Goal: Task Accomplishment & Management: Use online tool/utility

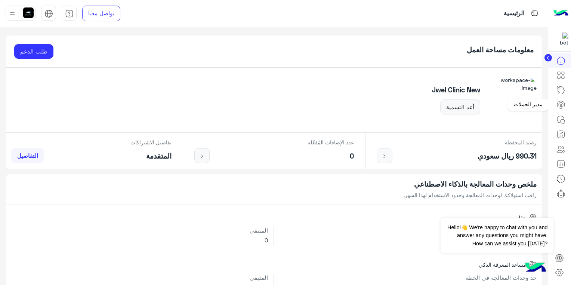
click at [560, 104] on icon at bounding box center [560, 104] width 9 height 9
click at [560, 103] on icon at bounding box center [560, 104] width 9 height 9
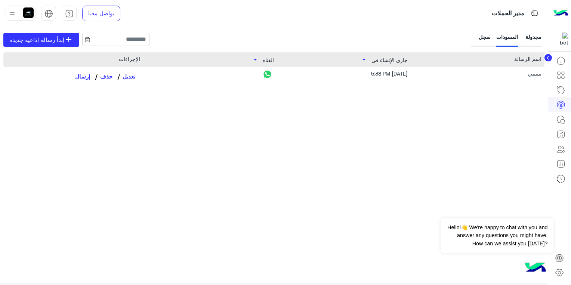
click at [476, 40] on div "سجل" at bounding box center [481, 40] width 18 height 14
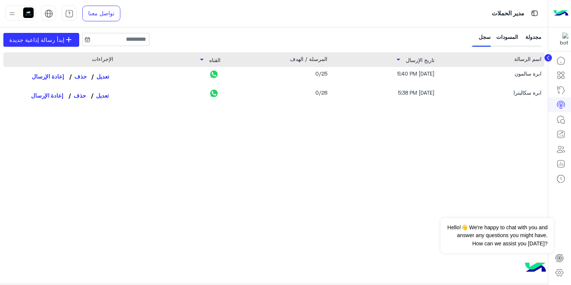
click at [109, 74] on link "تعديل" at bounding box center [102, 76] width 22 height 13
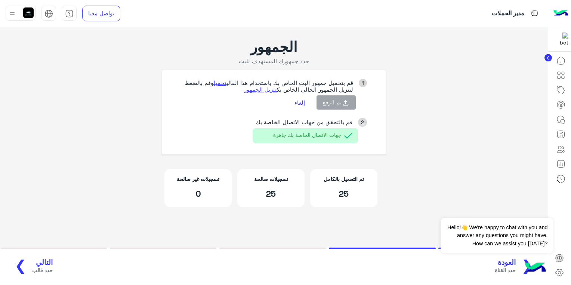
click at [499, 71] on app-broadcast-wa-creation "الجمهور حدد جمهورك المستهدف للبث 1 قم بتحميل جمهور البث الخاص بك باستخدام هذا ا…" at bounding box center [274, 126] width 548 height 199
click at [465, 66] on app-broadcast-wa-creation "الجمهور حدد جمهورك المستهدف للبث 1 قم بتحميل جمهور البث الخاص بك باستخدام هذا ا…" at bounding box center [274, 126] width 548 height 199
